Goal: Task Accomplishment & Management: Complete application form

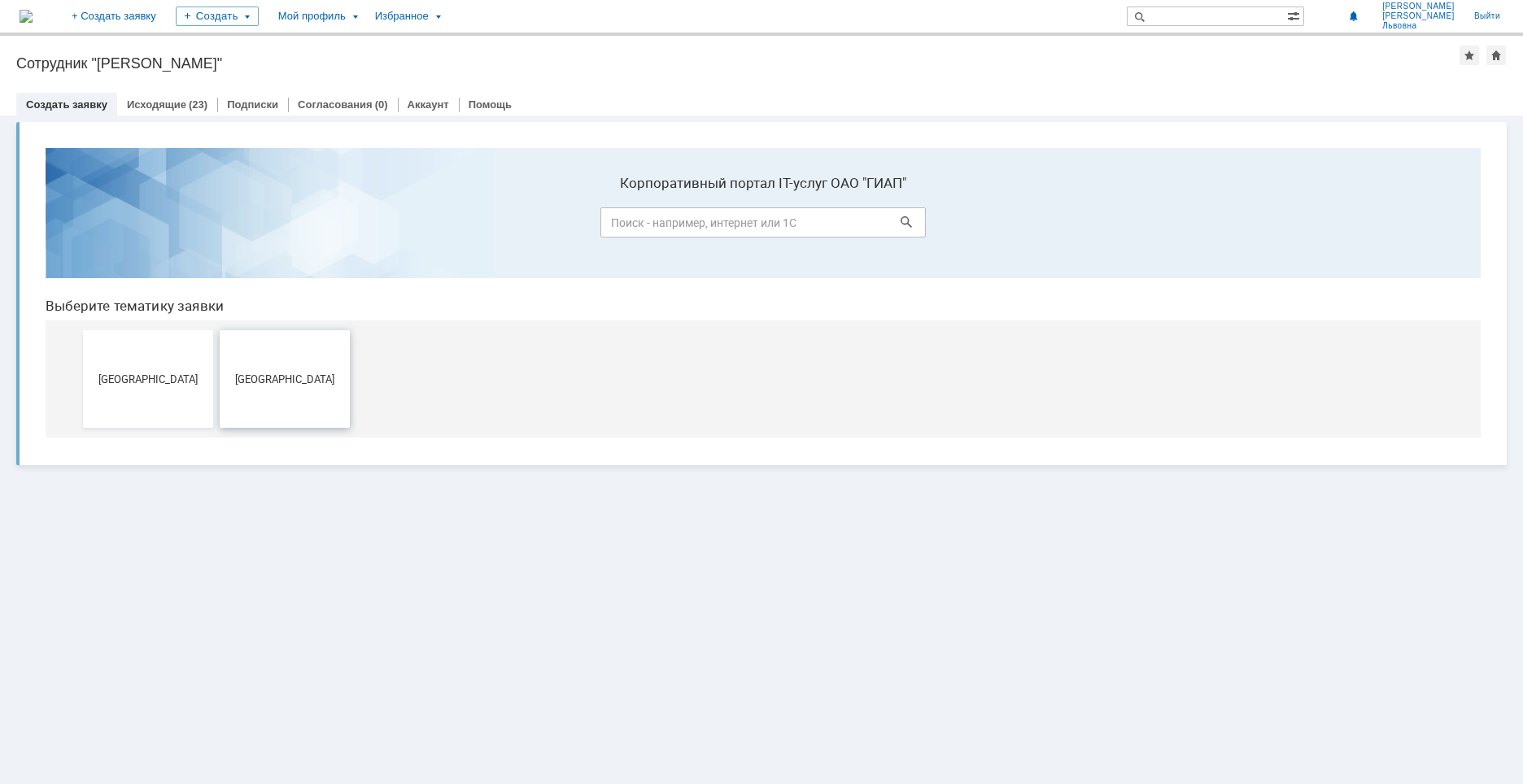
click at [335, 392] on button "[GEOGRAPHIC_DATA]" at bounding box center [285, 378] width 131 height 97
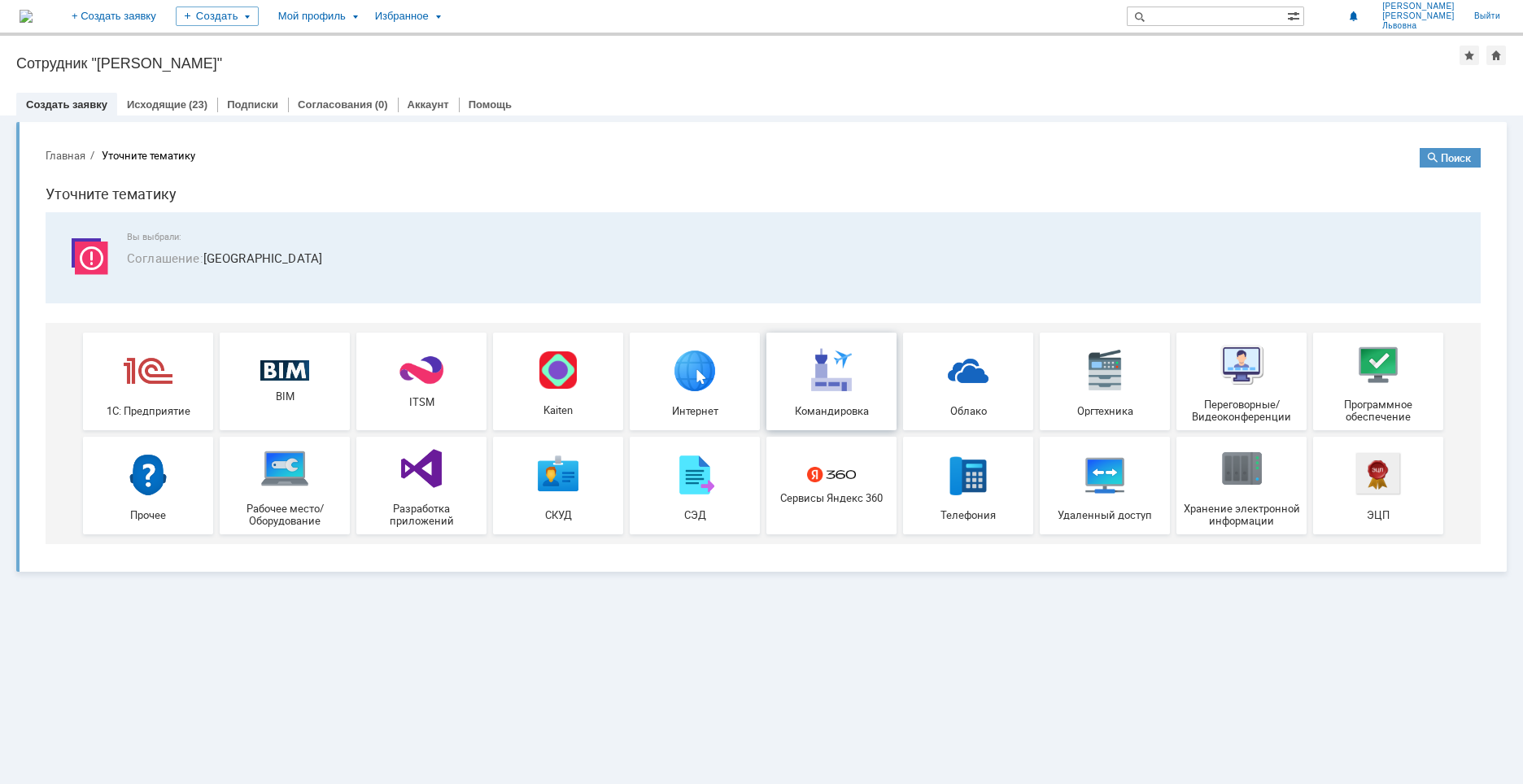
click at [825, 392] on img at bounding box center [832, 371] width 49 height 49
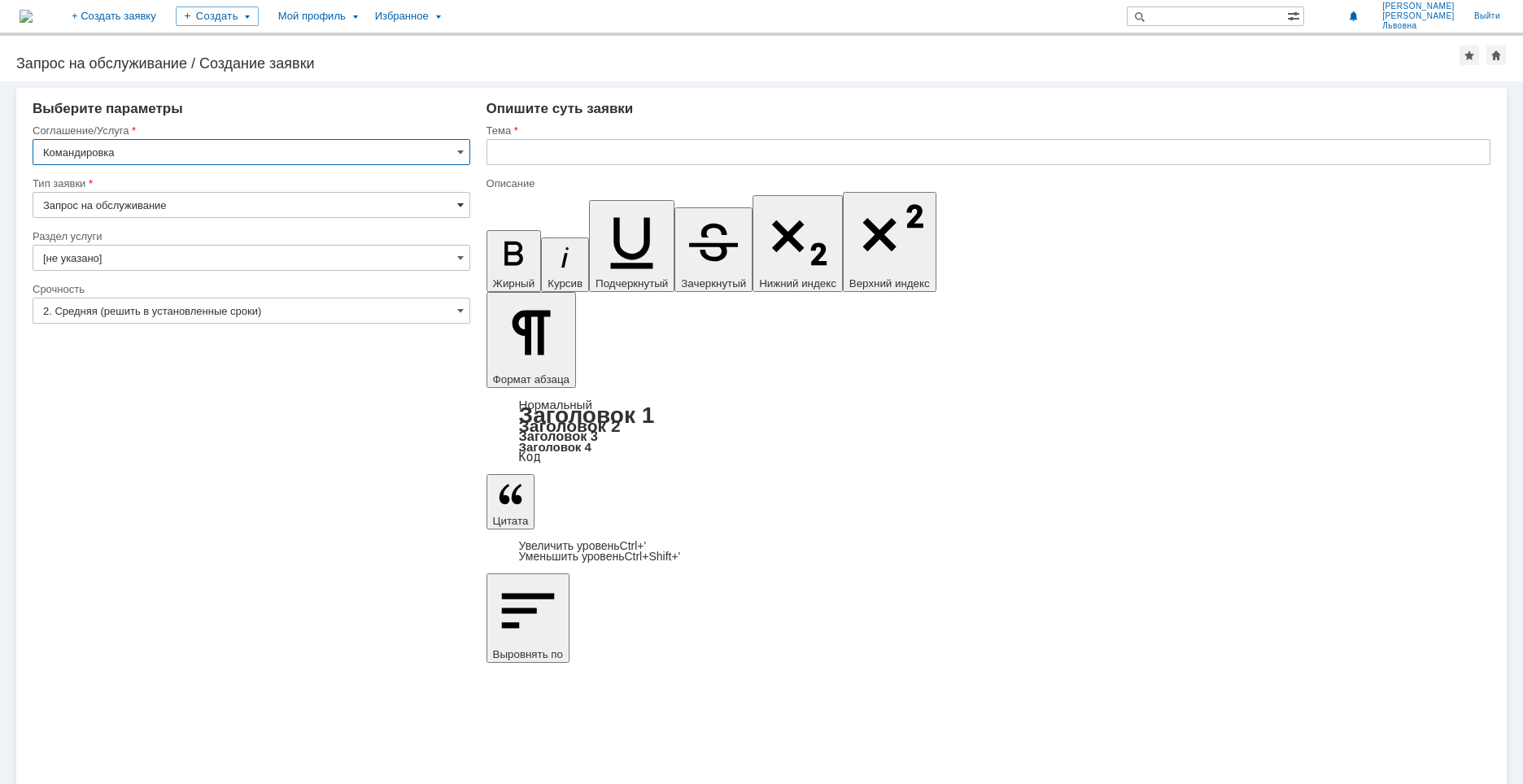
click at [463, 208] on span at bounding box center [460, 205] width 7 height 13
click at [463, 206] on span at bounding box center [460, 205] width 7 height 13
click at [455, 200] on input "Запрос на обслуживание" at bounding box center [251, 205] width 438 height 26
click at [457, 310] on span at bounding box center [460, 311] width 7 height 13
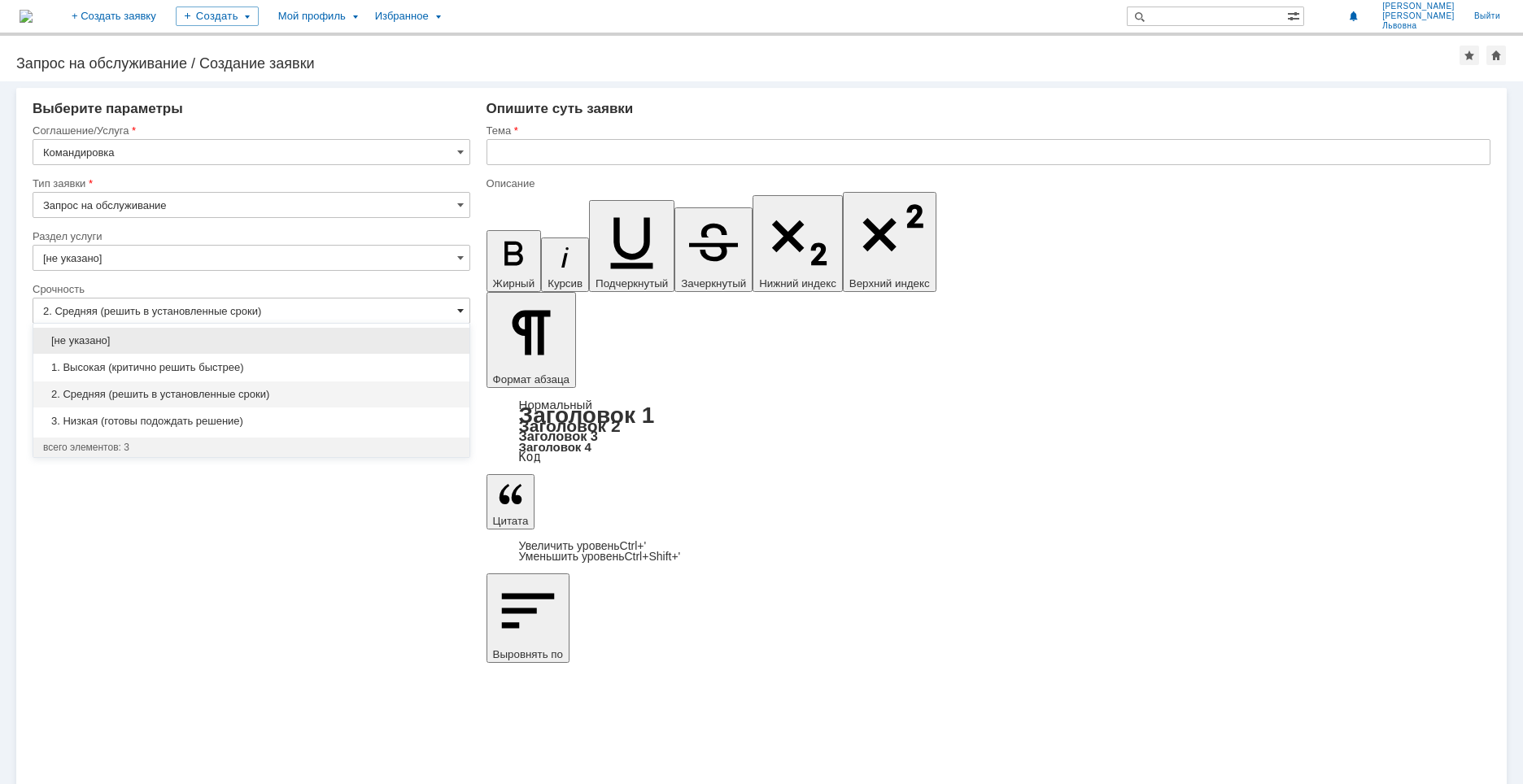
type input "Запрос на обслуживание"
click at [457, 310] on span at bounding box center [460, 311] width 7 height 13
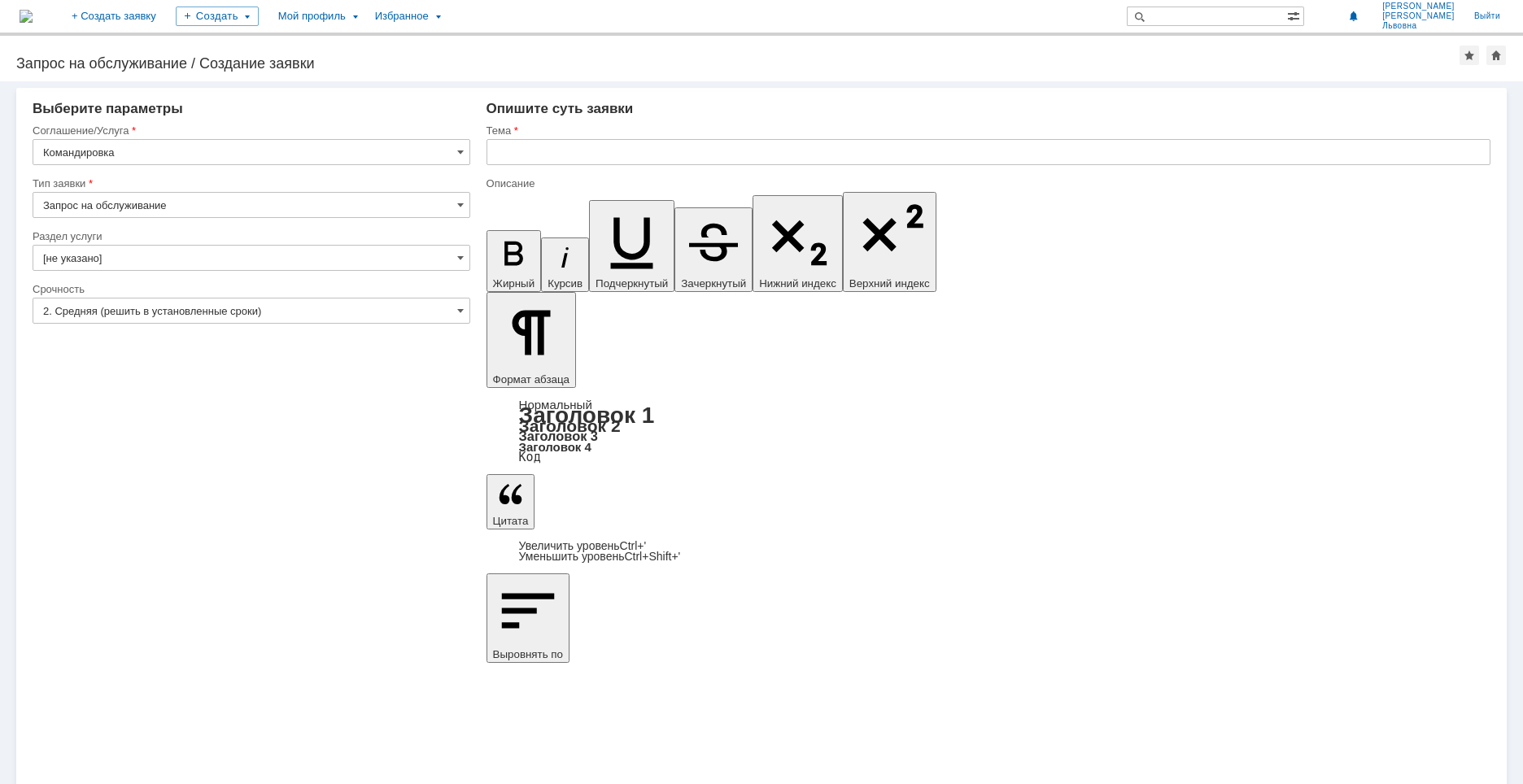
click at [456, 546] on div "Внимание! Выберите параметры Соглашение/Услуга Командировка Тип заявки Запрос н…" at bounding box center [762, 432] width 1523 height 703
type input "2. Средняя (решить в установленные сроки)"
click at [520, 154] on input "text" at bounding box center [989, 152] width 1005 height 26
drag, startPoint x: 494, startPoint y: 152, endPoint x: 701, endPoint y: 159, distance: 207.1
click at [701, 159] on input "скопировать на USB накопитель проекты" at bounding box center [989, 152] width 1005 height 26
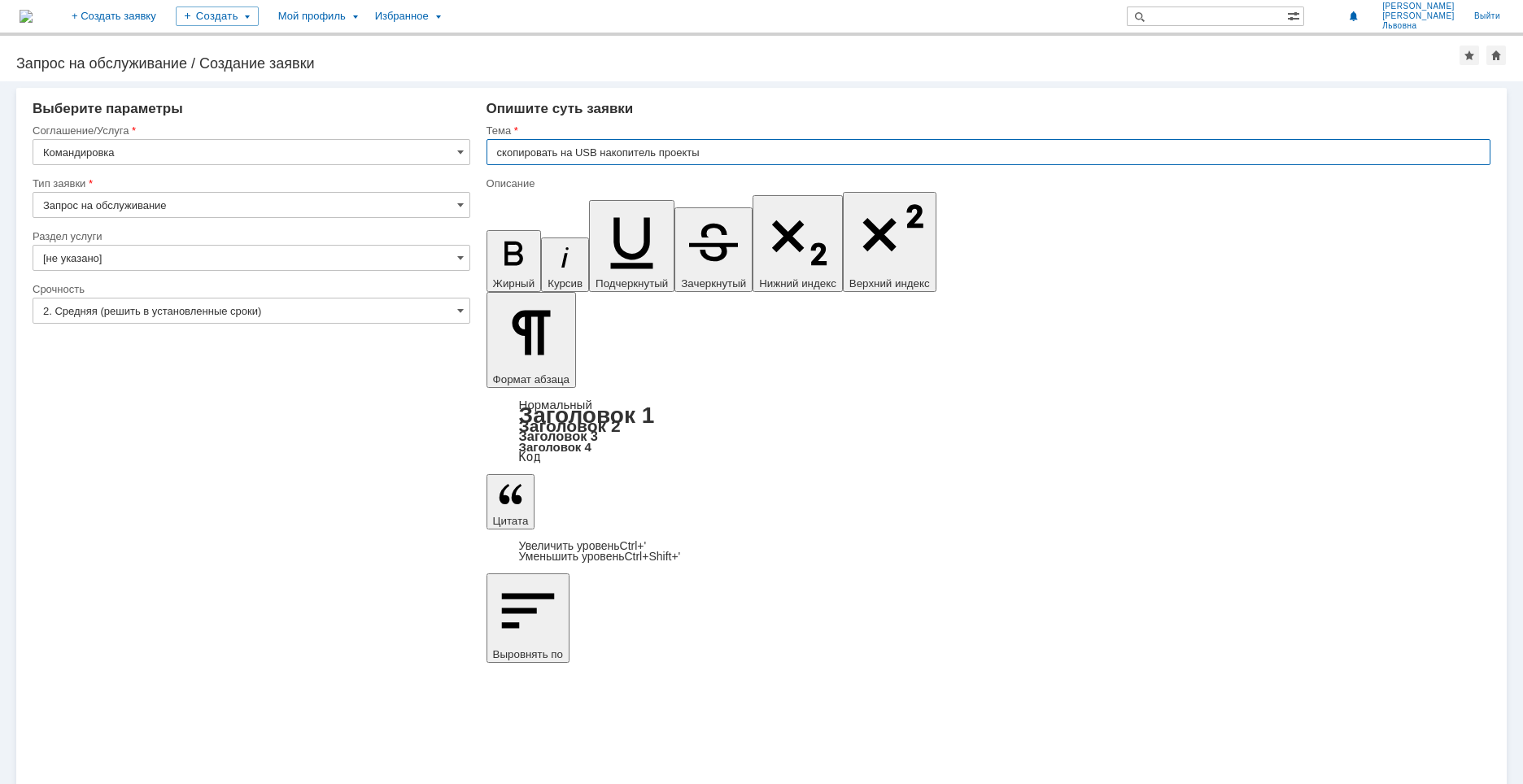
type input "командировка по авторскому надзору в [GEOGRAPHIC_DATA]"
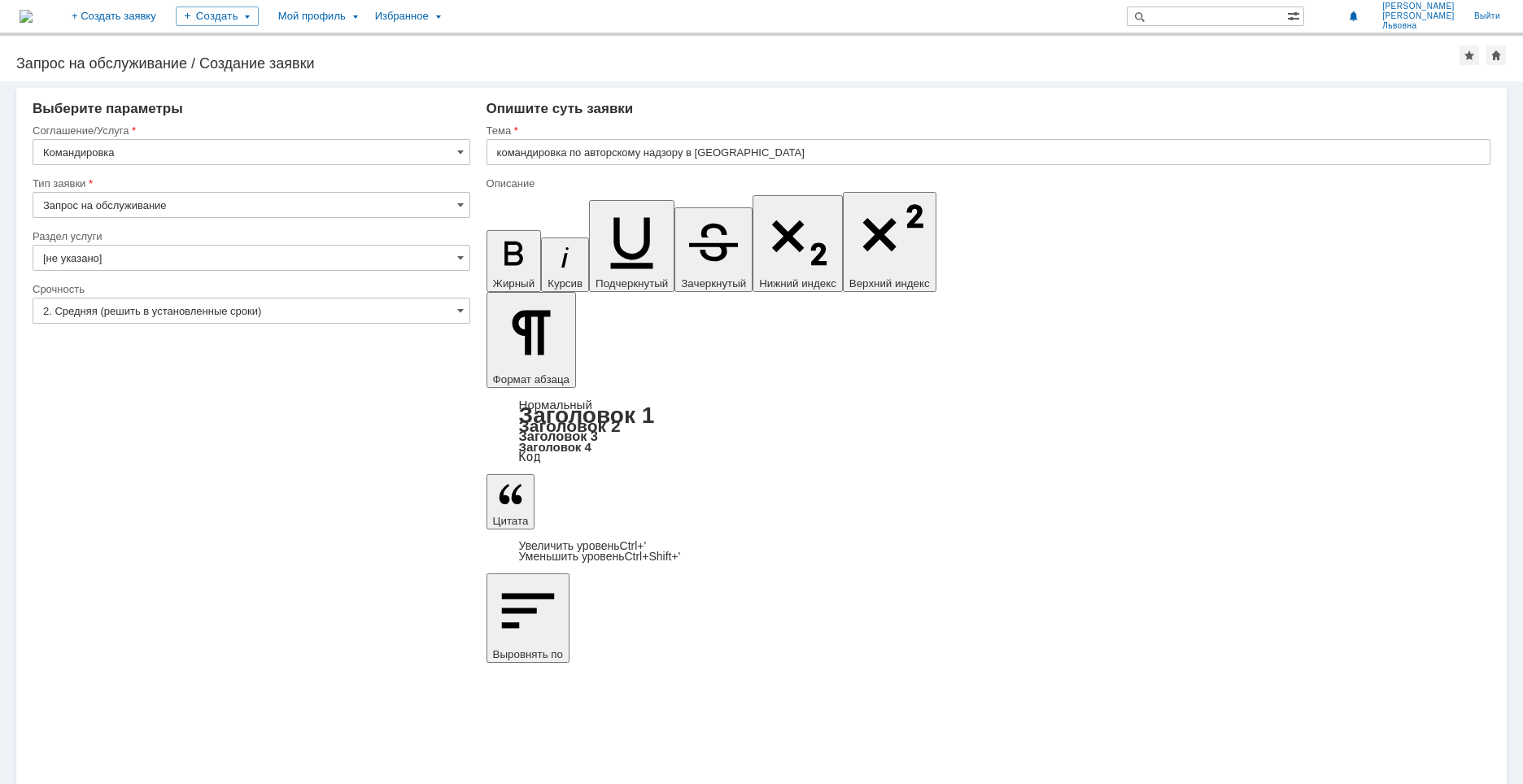
click at [569, 152] on input "командировка по авторскому надзору в [GEOGRAPHIC_DATA]" at bounding box center [989, 152] width 1005 height 26
click at [571, 152] on input "командировка по авторскому надзору в [GEOGRAPHIC_DATA]" at bounding box center [989, 152] width 1005 height 26
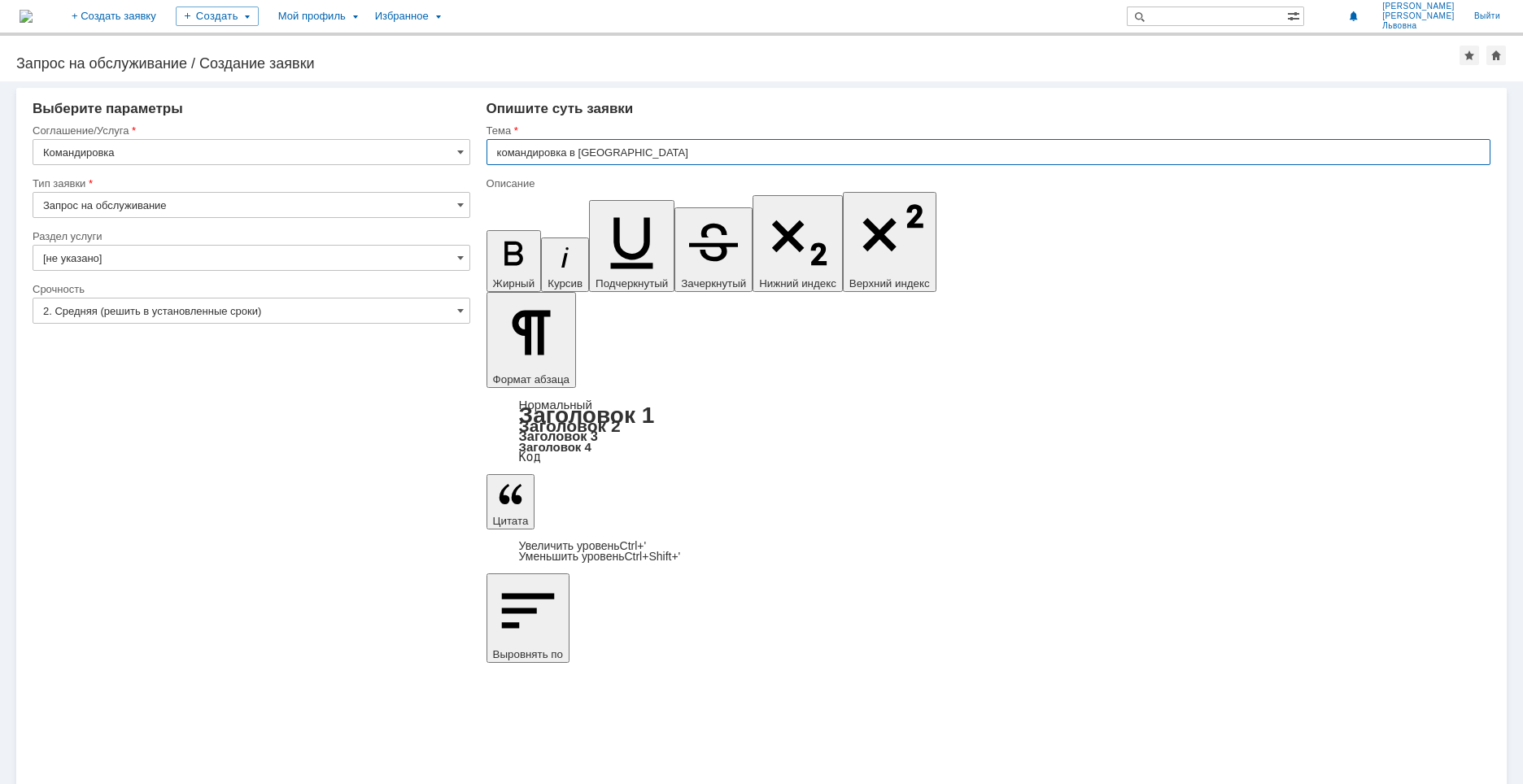
type input "командировка в [GEOGRAPHIC_DATA]"
